Goal: Find specific page/section: Find specific page/section

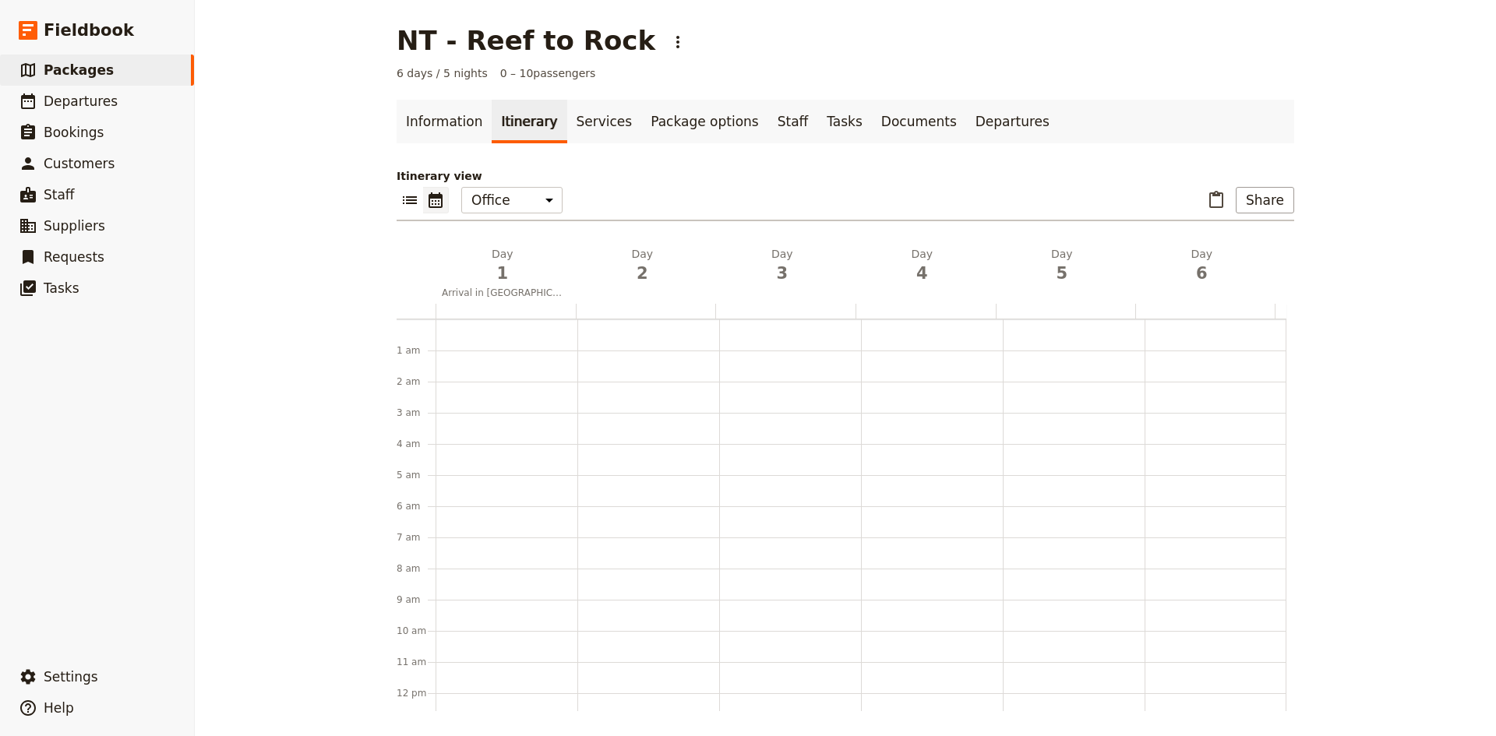
scroll to position [203, 0]
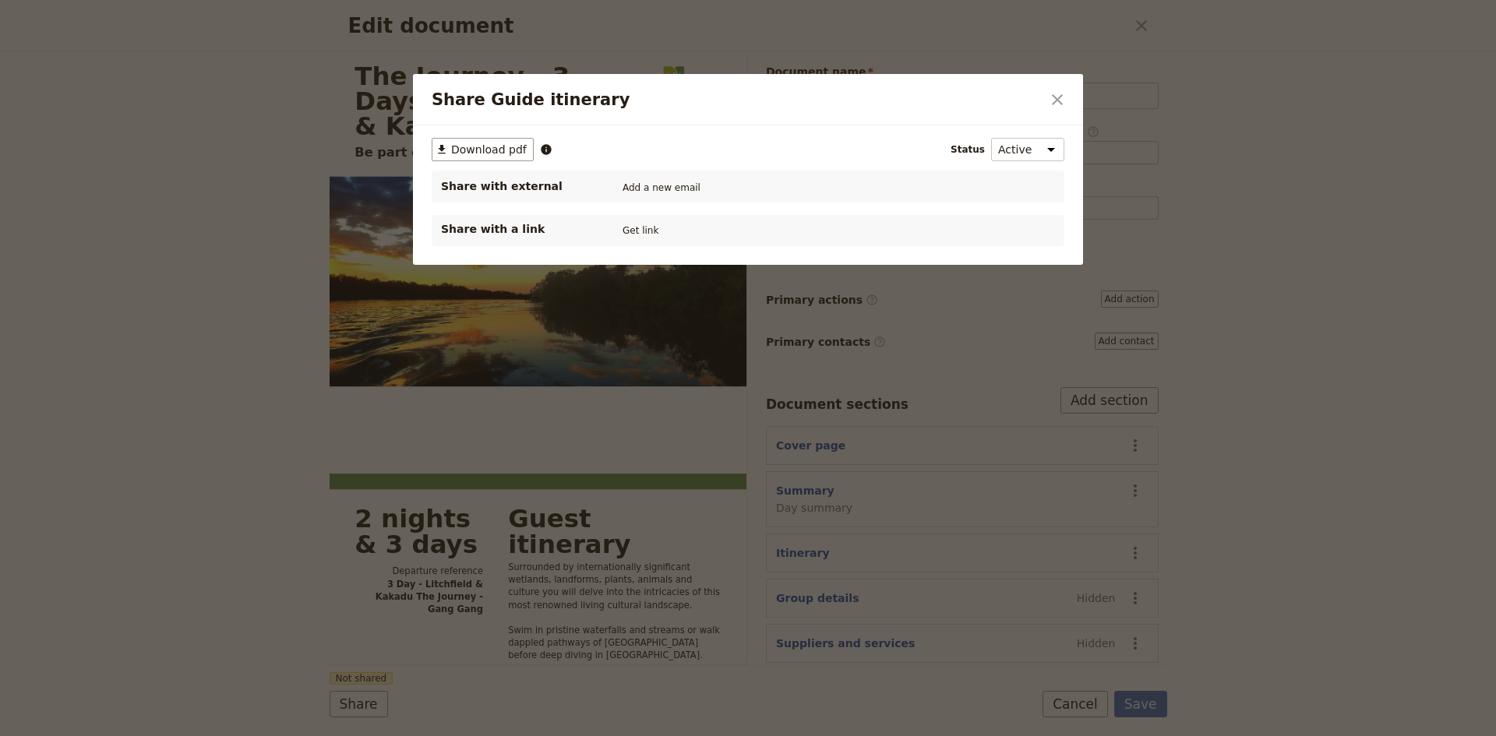
select select "STAFF"
select select "RUN_SHEET"
select select "DEFAULT"
click at [1052, 98] on icon "Close dialog" at bounding box center [1057, 99] width 19 height 19
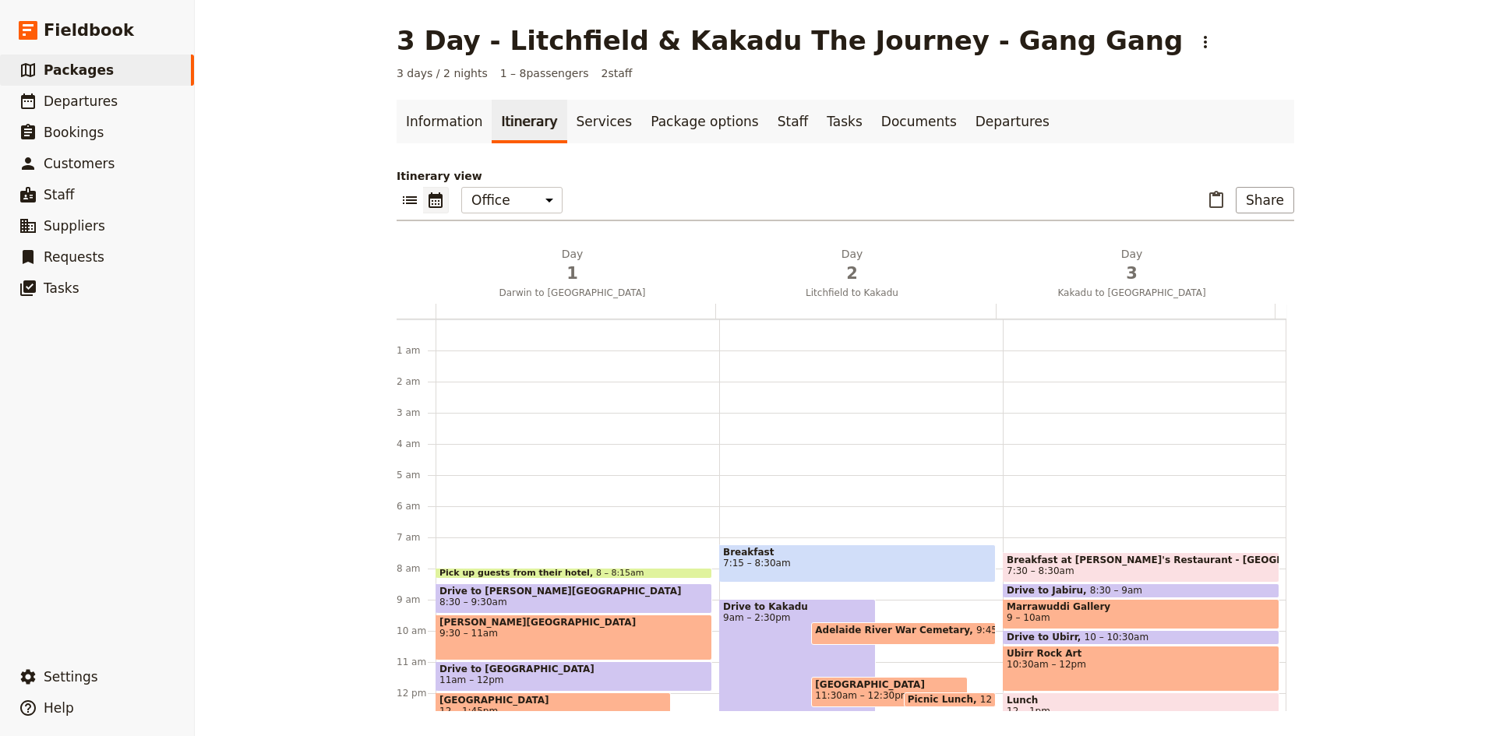
scroll to position [203, 0]
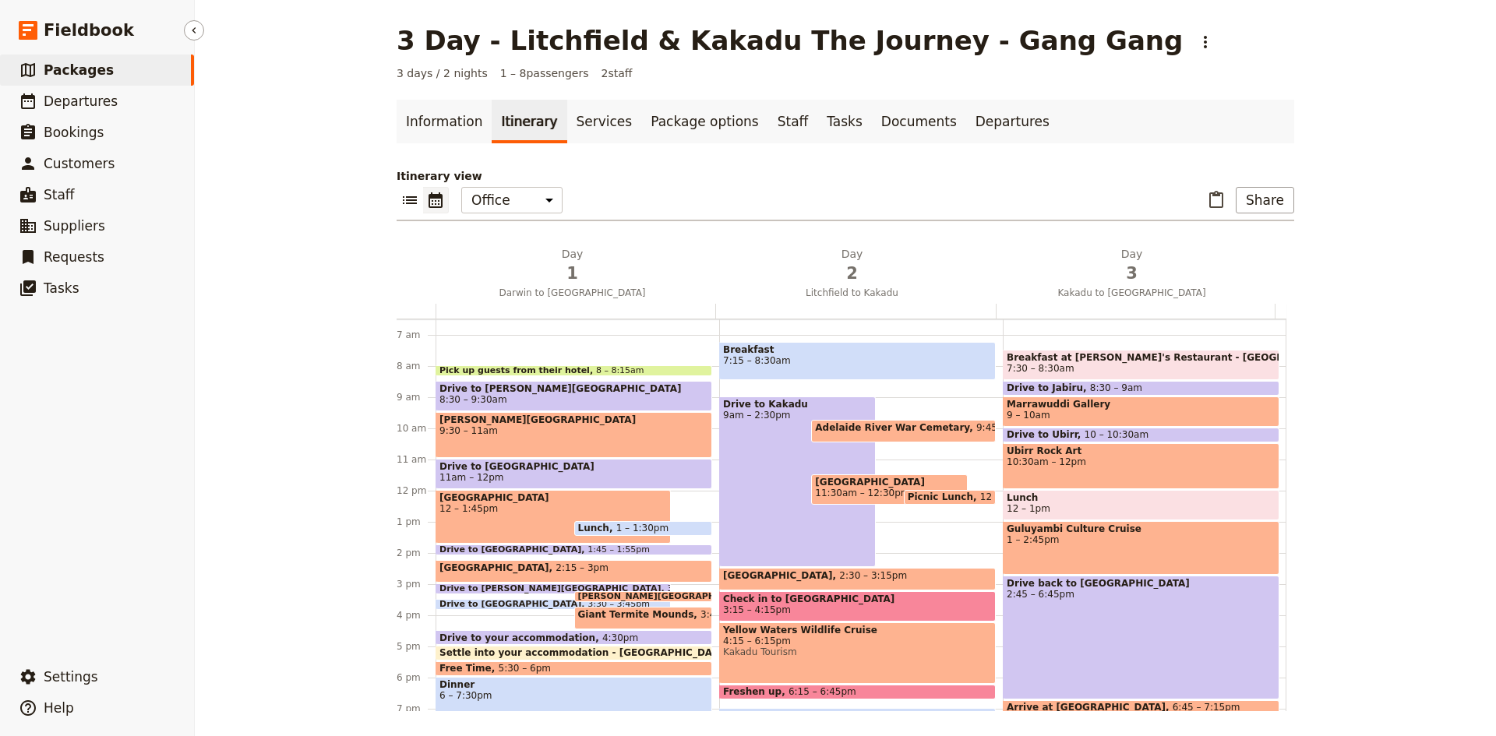
click at [69, 66] on span "Packages" at bounding box center [79, 70] width 70 height 16
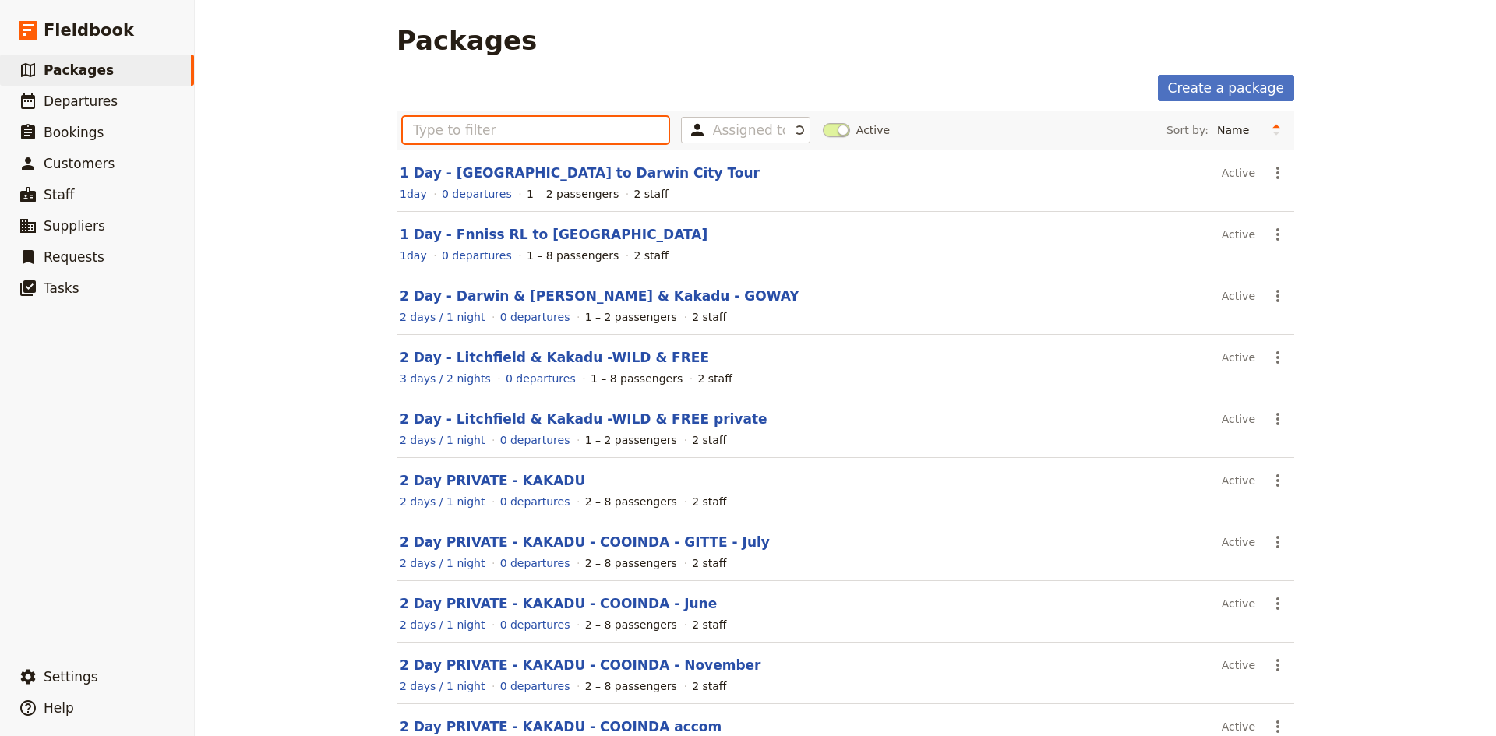
click at [532, 131] on input "text" at bounding box center [536, 130] width 266 height 26
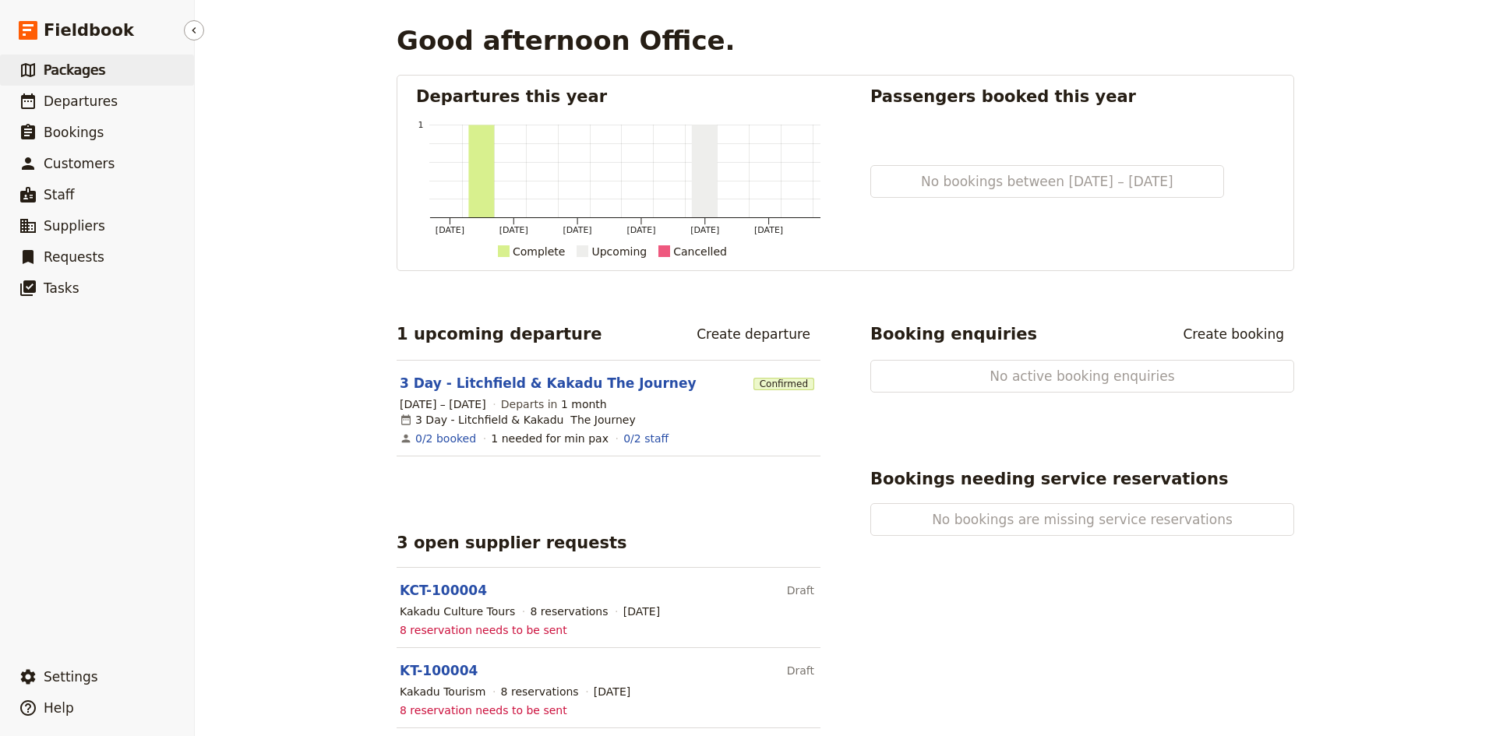
click at [85, 68] on span "Packages" at bounding box center [75, 70] width 62 height 16
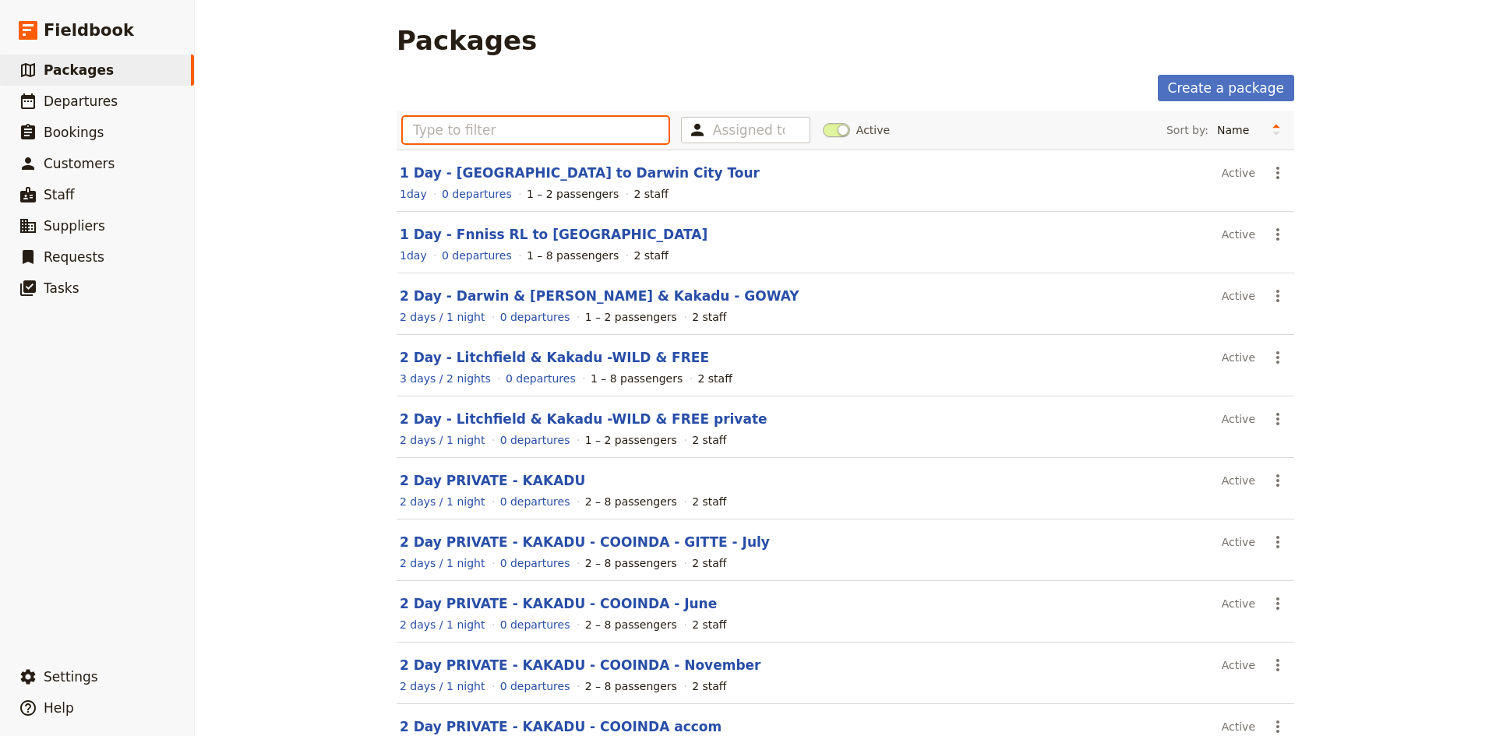
click at [506, 128] on input "text" at bounding box center [536, 130] width 266 height 26
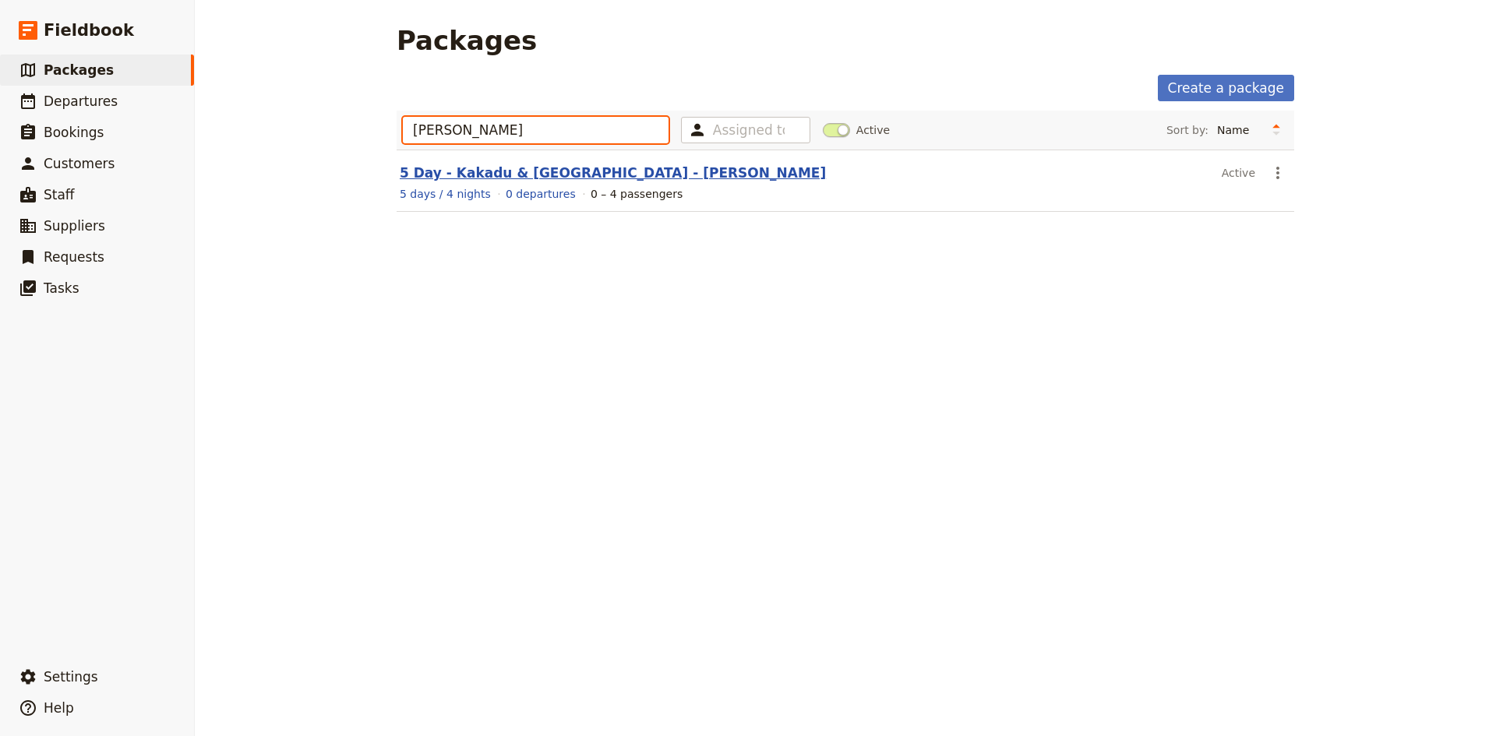
type input "james"
click at [548, 176] on link "5 Day - Kakadu & Arnhem - James" at bounding box center [613, 173] width 426 height 16
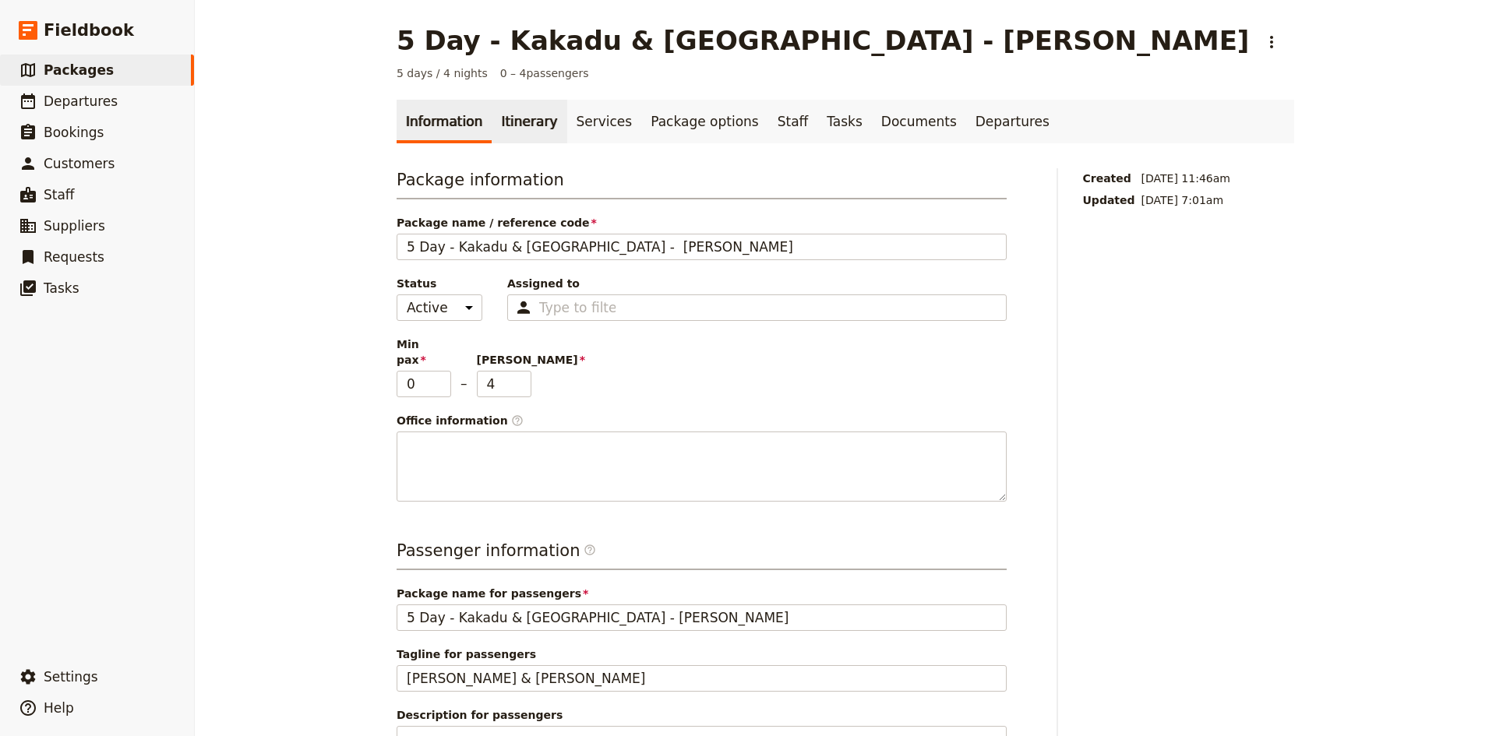
click at [514, 125] on link "Itinerary" at bounding box center [529, 122] width 75 height 44
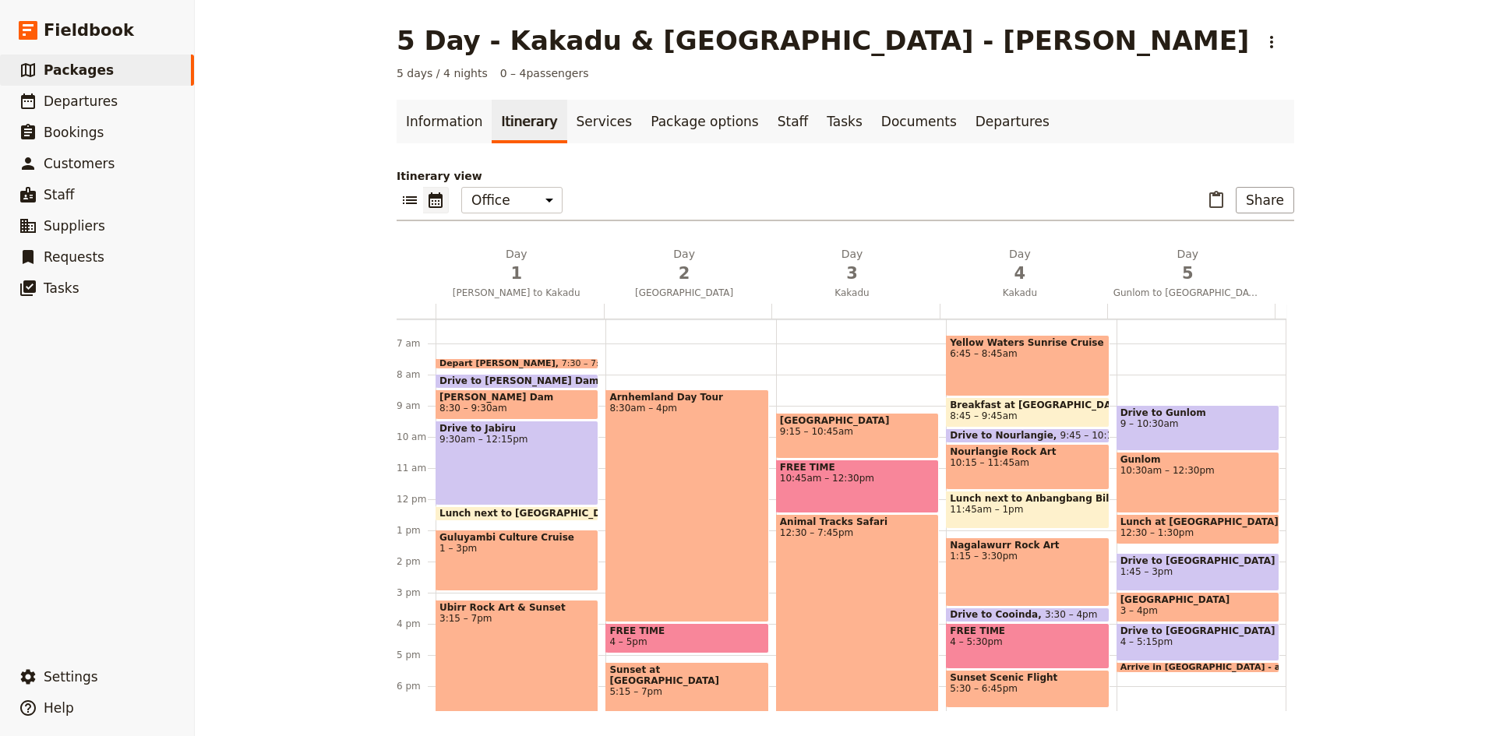
scroll to position [195, 0]
